Goal: Communication & Community: Answer question/provide support

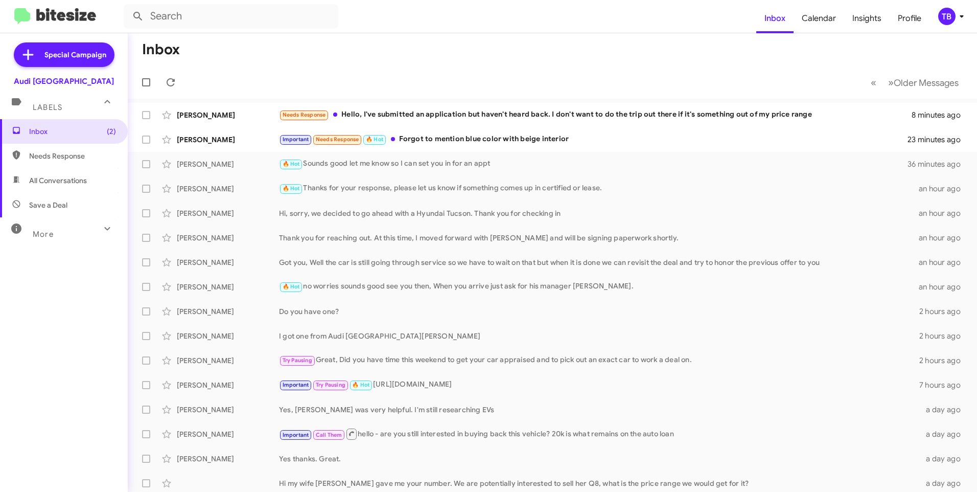
click at [63, 163] on span "Needs Response" at bounding box center [64, 156] width 128 height 25
type input "in:needs-response"
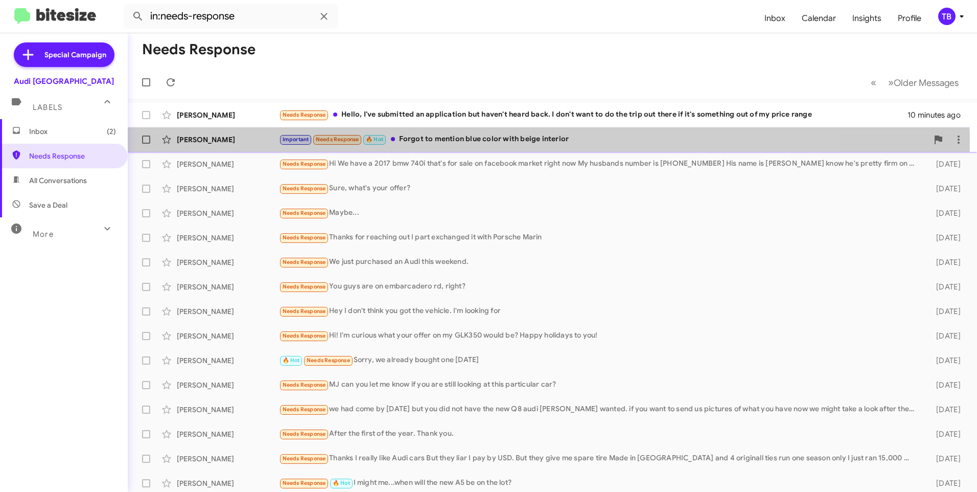
click at [515, 144] on div "Important Needs Response 🔥 Hot Forgot to mention blue color with beige interior" at bounding box center [603, 139] width 649 height 12
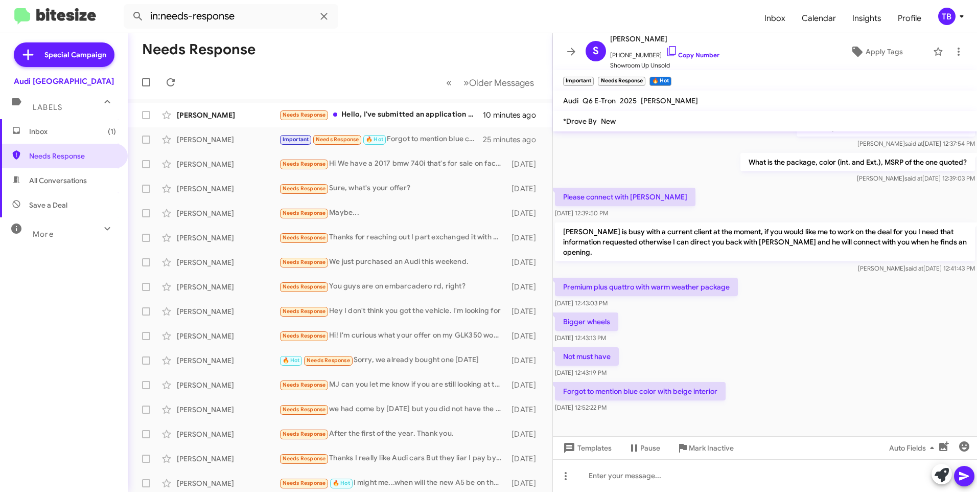
scroll to position [513, 0]
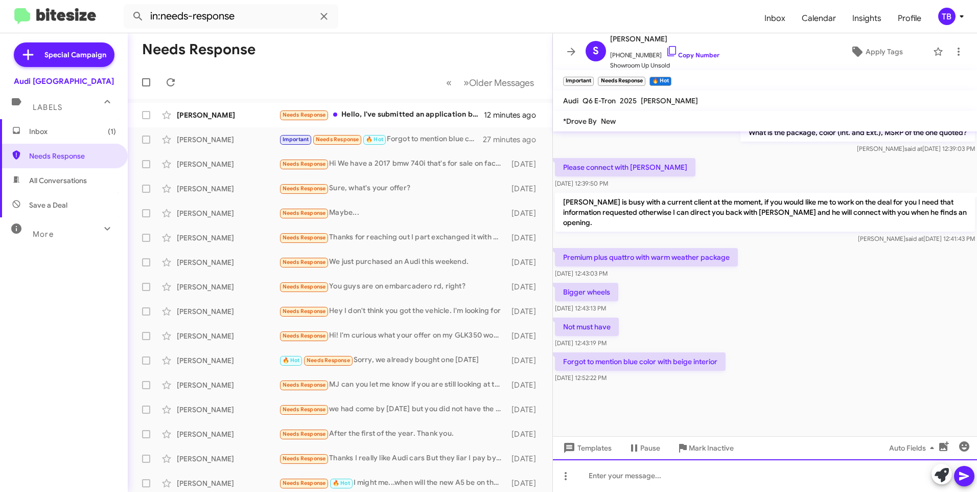
click at [715, 475] on div at bounding box center [765, 475] width 424 height 33
click at [803, 475] on div "Oh we can not discount that heavily on the blue with beige coloe combo." at bounding box center [765, 475] width 424 height 33
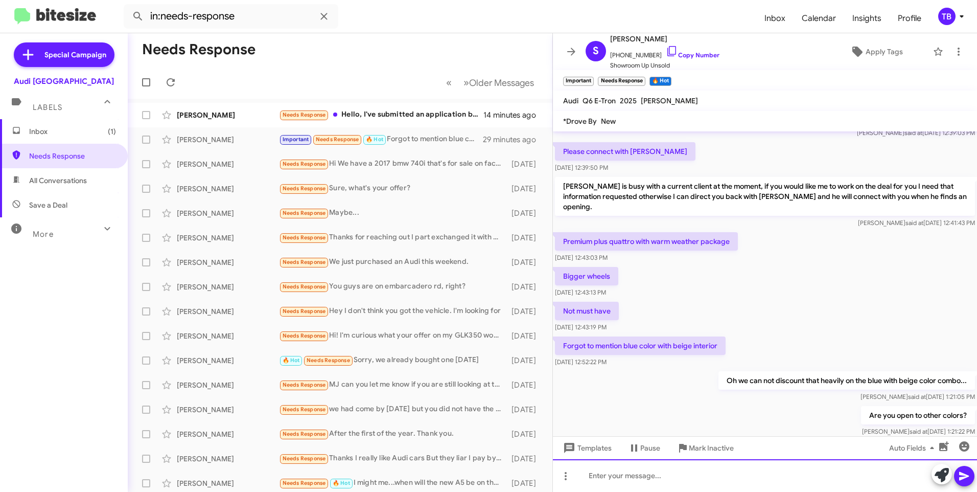
scroll to position [747, 0]
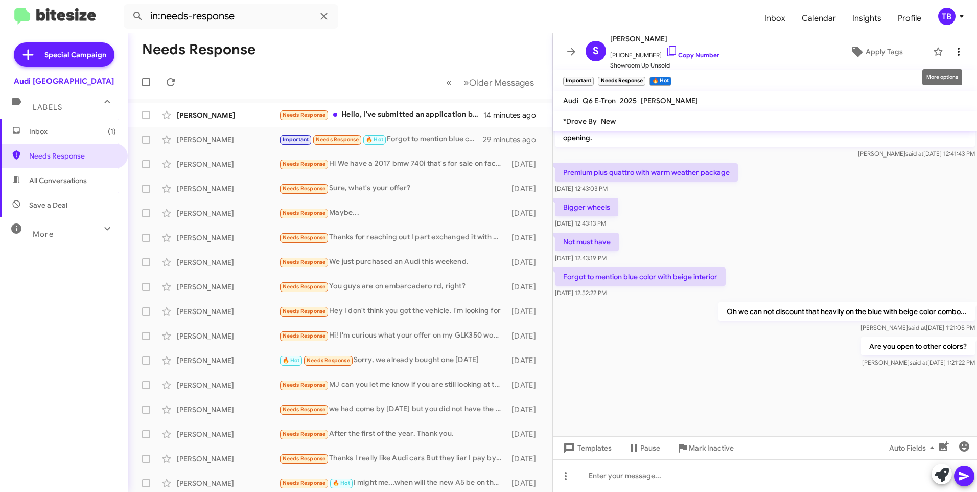
click at [952, 57] on icon at bounding box center [958, 51] width 12 height 12
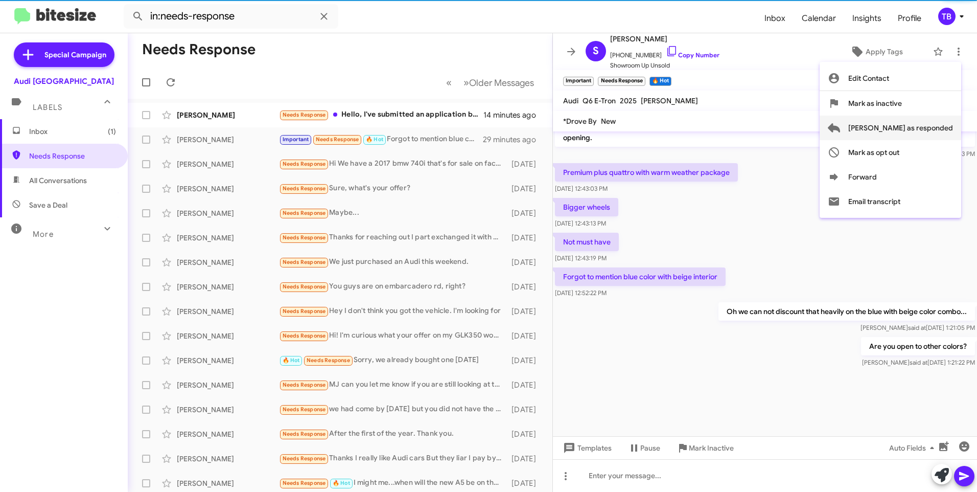
click at [938, 122] on span "[PERSON_NAME] as responded" at bounding box center [900, 127] width 105 height 25
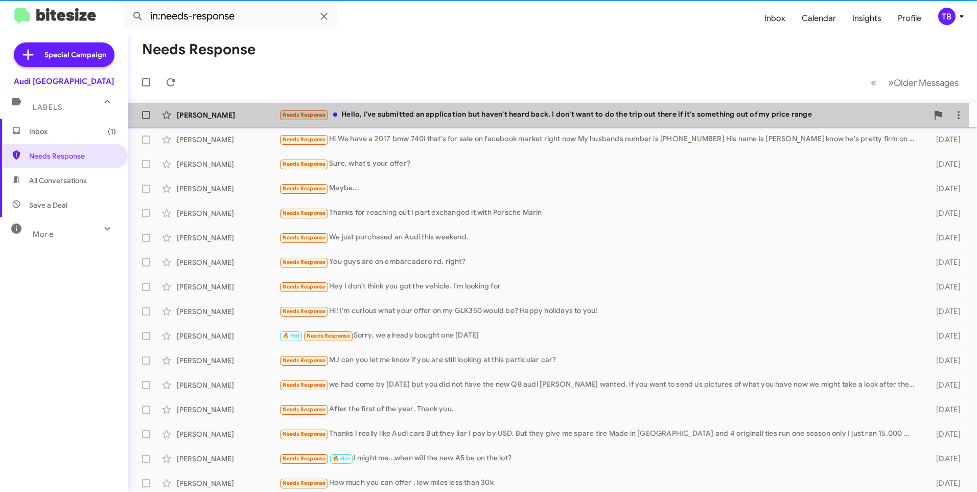
click at [430, 118] on div "Needs Response Hello, I've submitted an application but haven't heard back. I d…" at bounding box center [603, 115] width 649 height 12
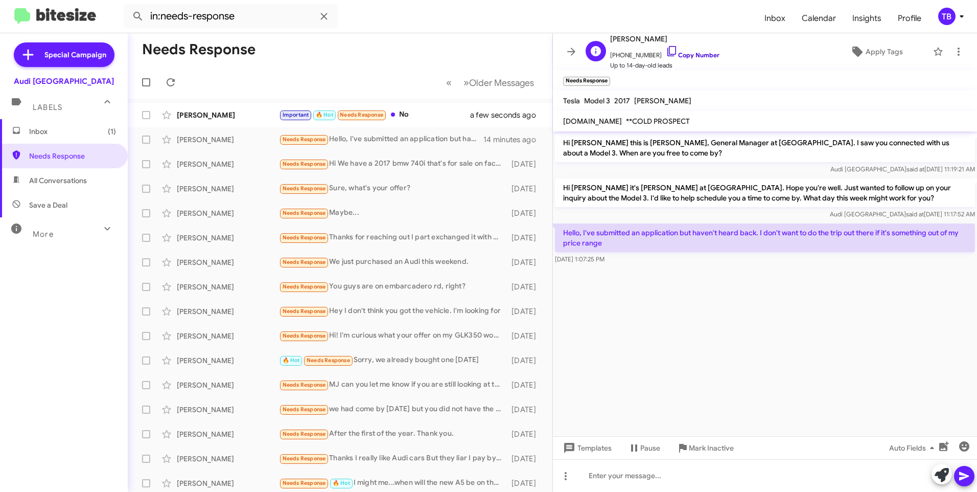
click at [666, 52] on icon at bounding box center [672, 51] width 12 height 12
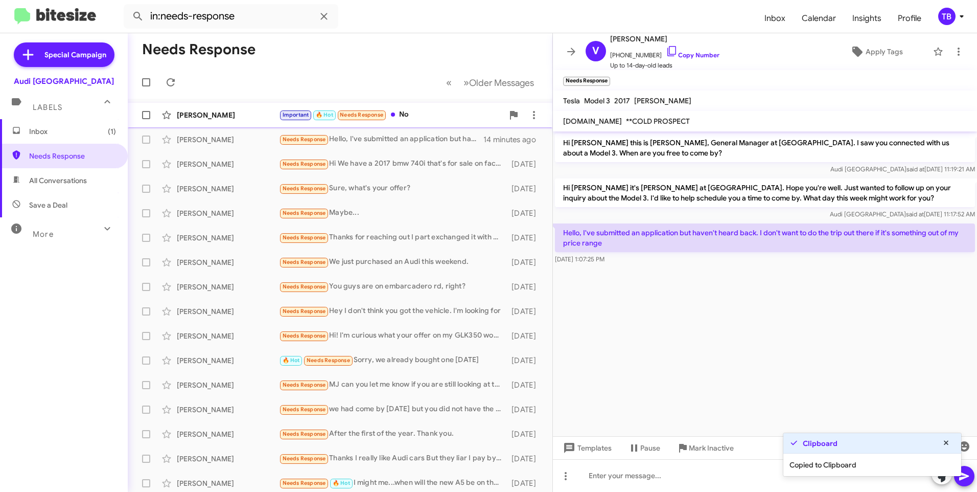
click at [449, 105] on div "[PERSON_NAME] Important 🔥 Hot Needs Response No a few seconds ago" at bounding box center [340, 115] width 408 height 20
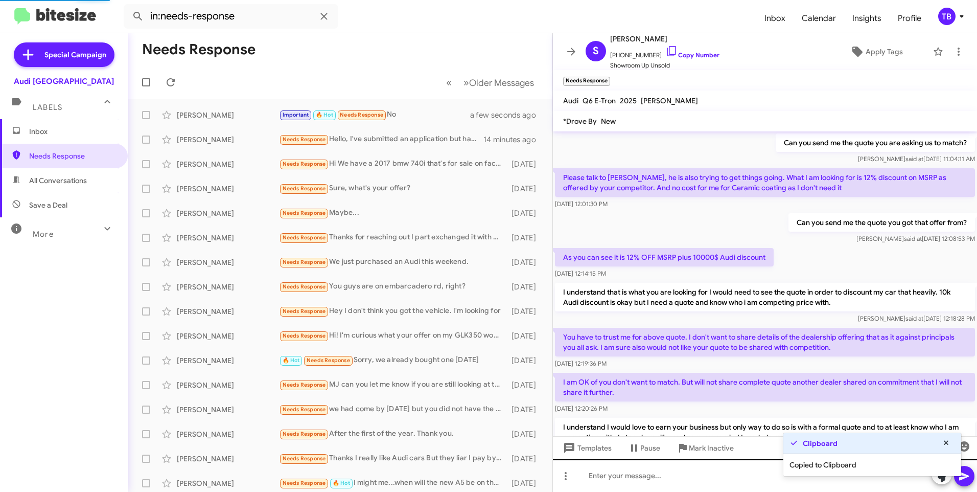
scroll to position [513, 0]
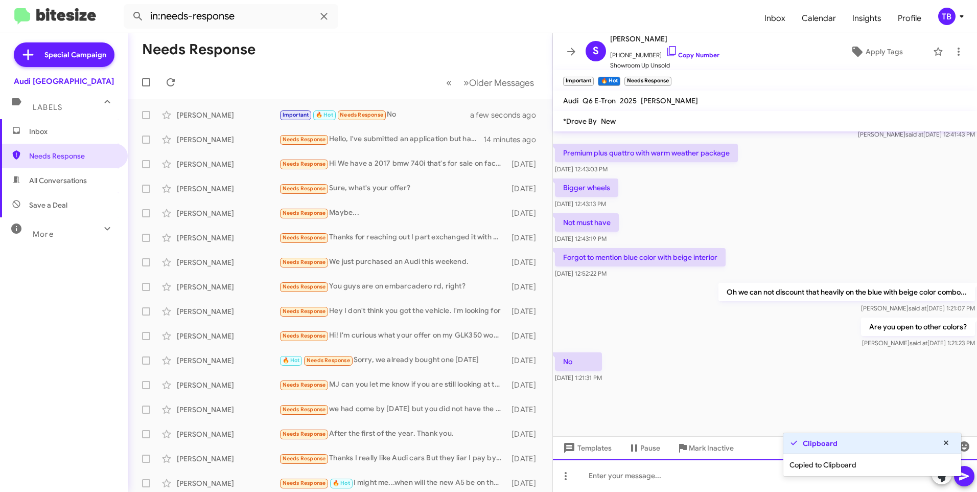
click at [677, 486] on div at bounding box center [765, 475] width 424 height 33
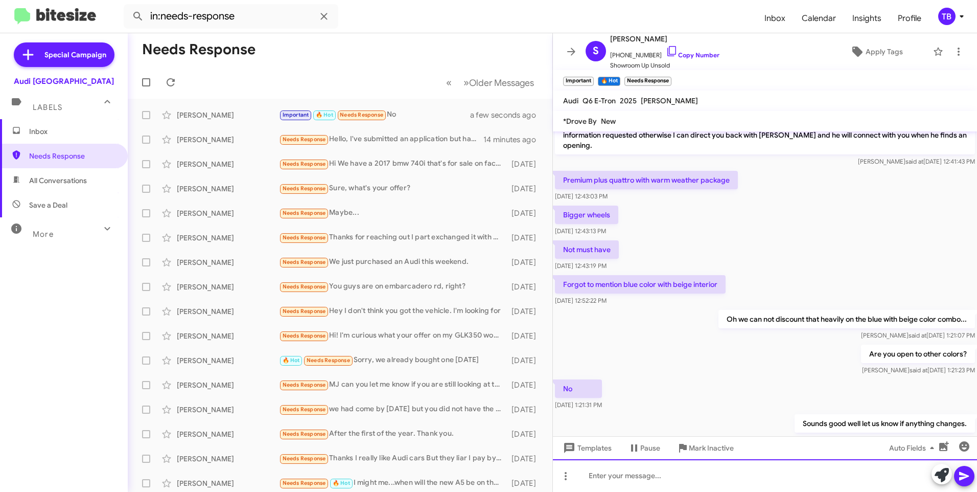
scroll to position [822, 0]
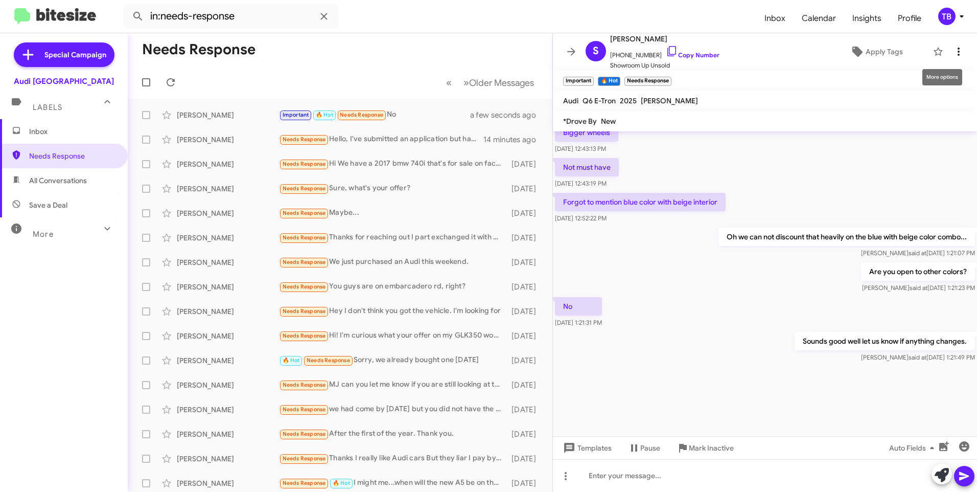
click at [952, 56] on icon at bounding box center [958, 51] width 12 height 12
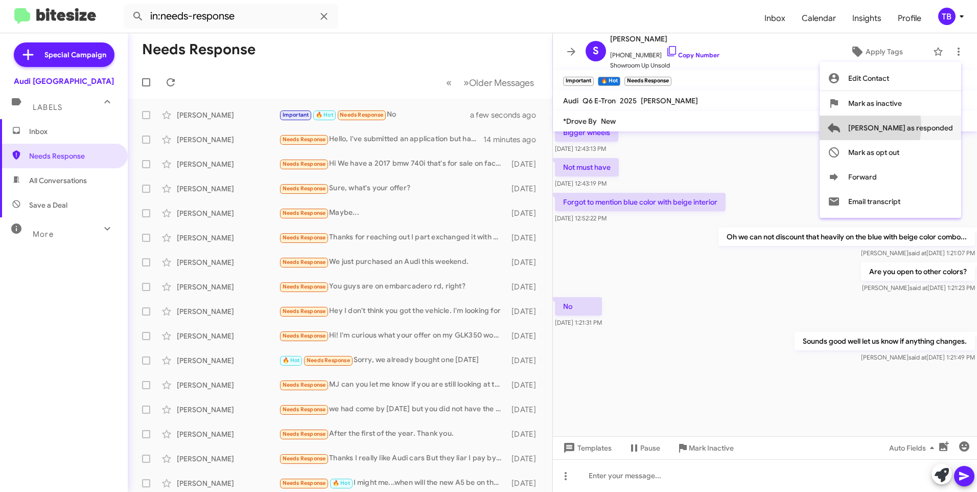
click at [897, 126] on span "[PERSON_NAME] as responded" at bounding box center [900, 127] width 105 height 25
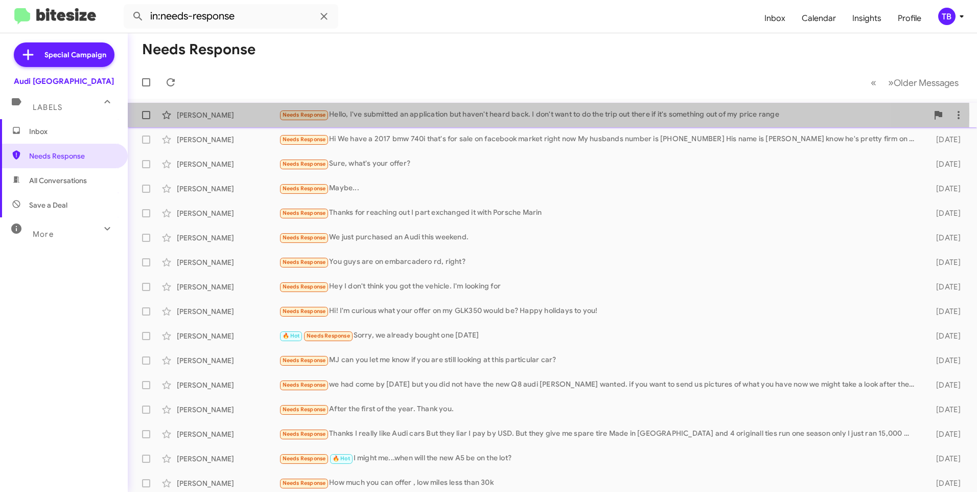
click at [411, 114] on div "Needs Response Hello, I've submitted an application but haven't heard back. I d…" at bounding box center [603, 115] width 649 height 12
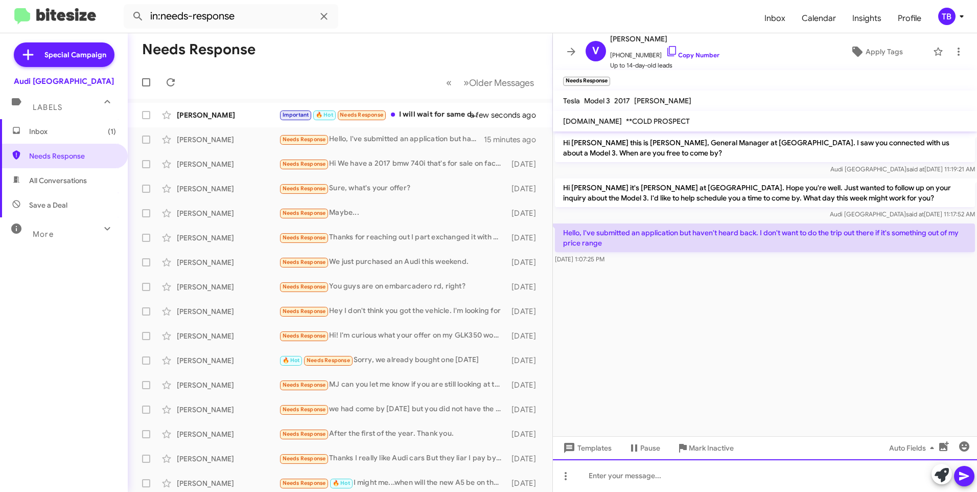
click at [815, 475] on div at bounding box center [765, 475] width 424 height 33
click at [952, 52] on icon at bounding box center [958, 51] width 12 height 12
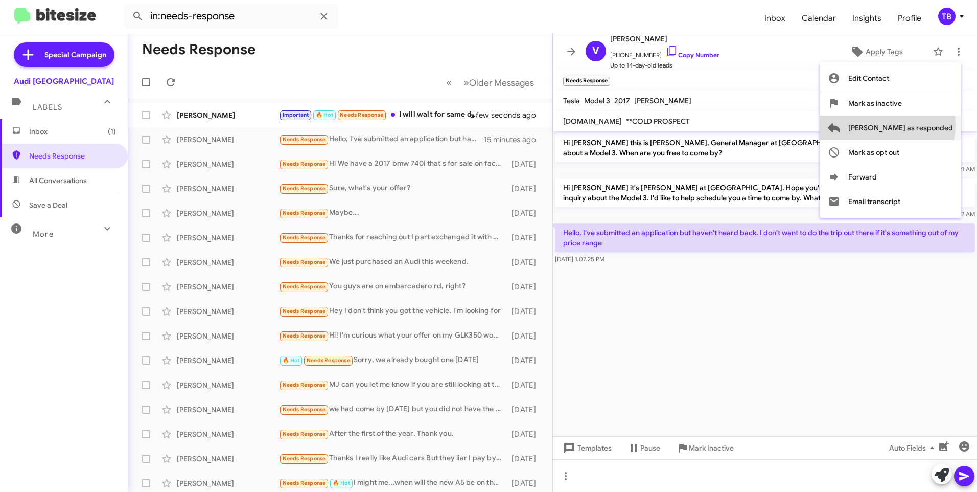
click at [928, 125] on span "[PERSON_NAME] as responded" at bounding box center [900, 127] width 105 height 25
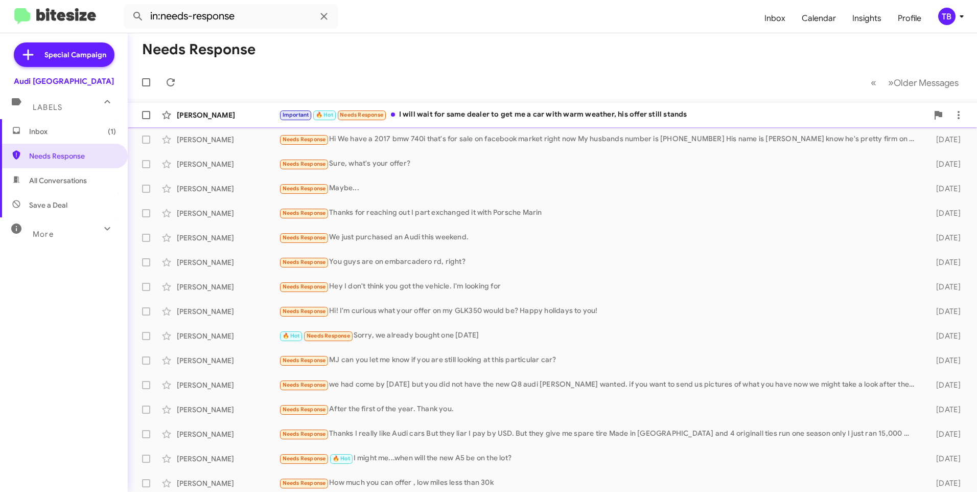
click at [458, 116] on div "Important 🔥 Hot Needs Response I will wait for same dealer to get me a car with…" at bounding box center [603, 115] width 649 height 12
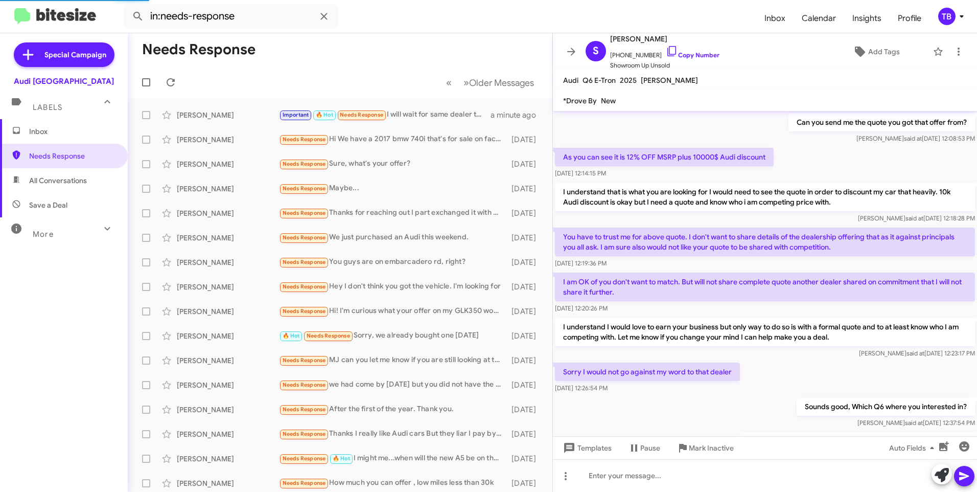
scroll to position [482, 0]
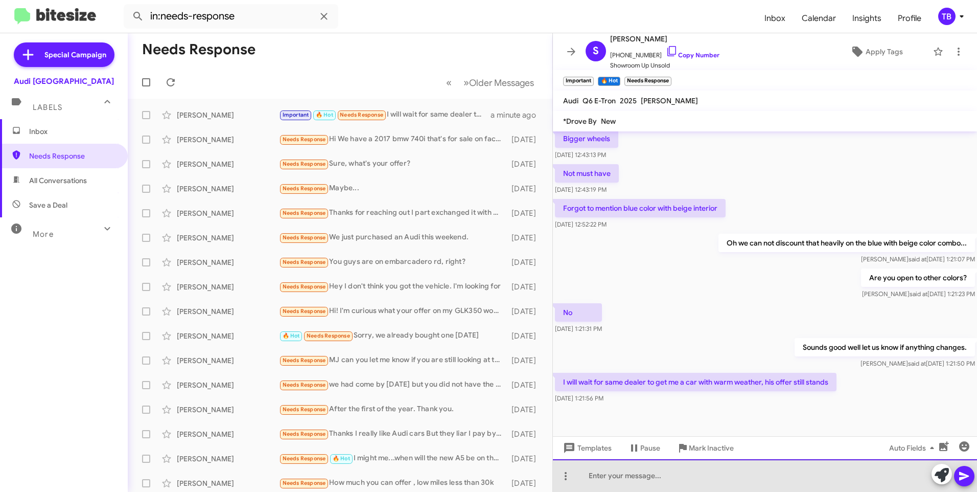
click at [676, 476] on div at bounding box center [765, 475] width 424 height 33
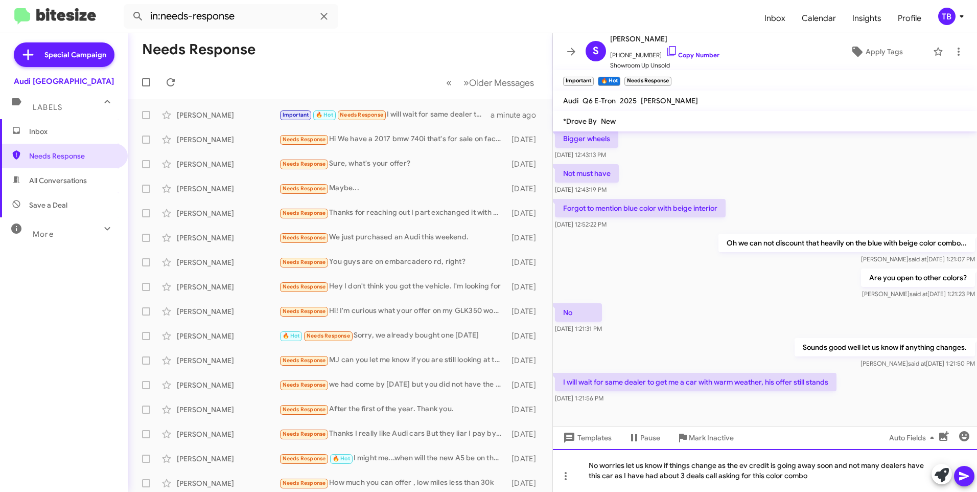
click at [718, 464] on div "No worries let us know if things change as the ev credit is going away soon and…" at bounding box center [765, 470] width 424 height 43
click at [749, 465] on div "No worries let us know if things changes as the ev credit is going away soon an…" at bounding box center [765, 470] width 424 height 43
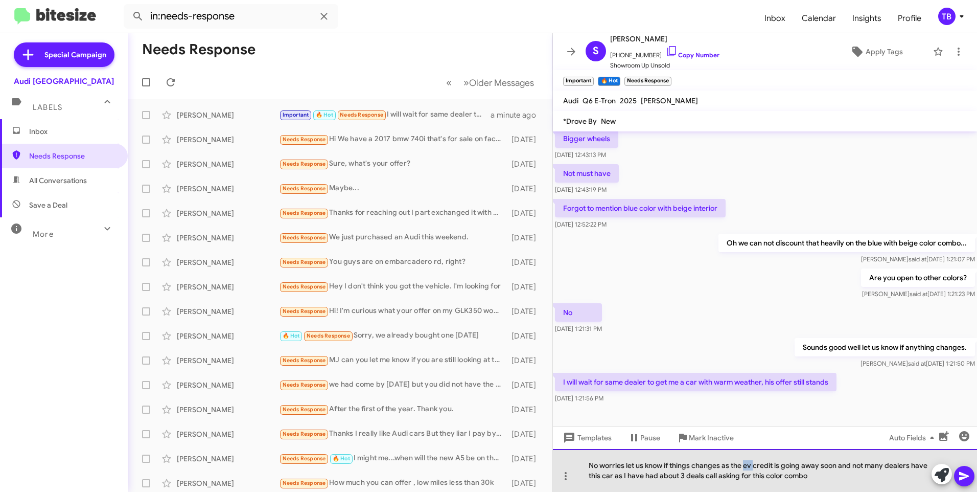
click at [749, 465] on div "No worries let us know if things changes as the ev credit is going away soon an…" at bounding box center [765, 470] width 424 height 43
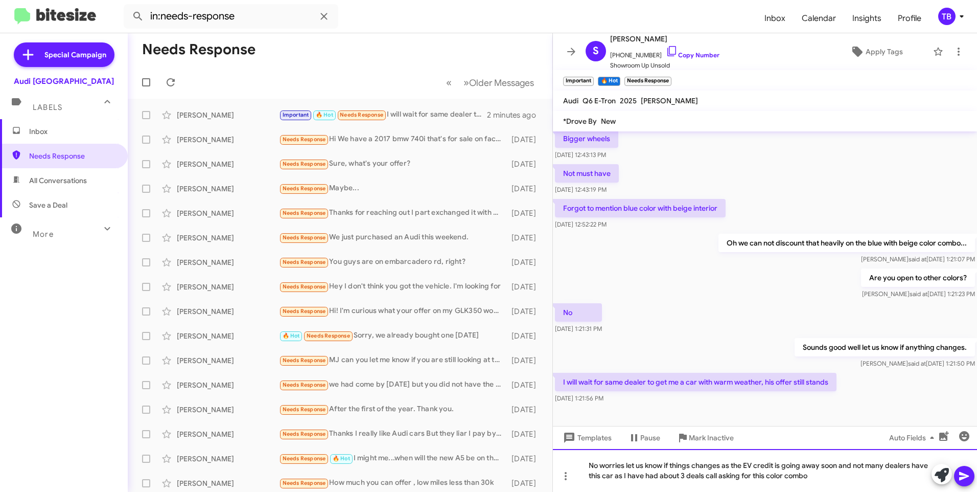
click at [700, 475] on div "No worries let us know if things changes as the EV credit is going away soon an…" at bounding box center [765, 470] width 424 height 43
click at [759, 476] on div "No worries let us know if things changes as the EV credit is going away soon an…" at bounding box center [765, 470] width 424 height 43
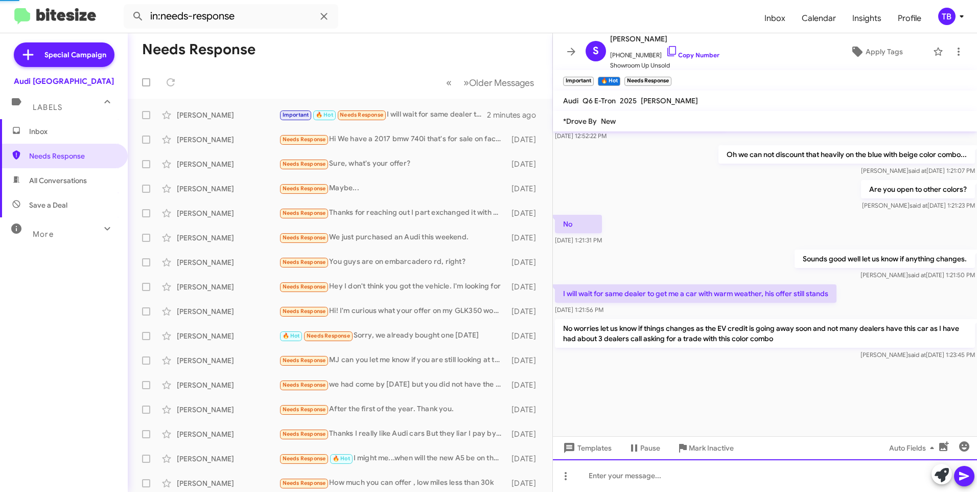
scroll to position [513, 0]
